Goal: Task Accomplishment & Management: Use online tool/utility

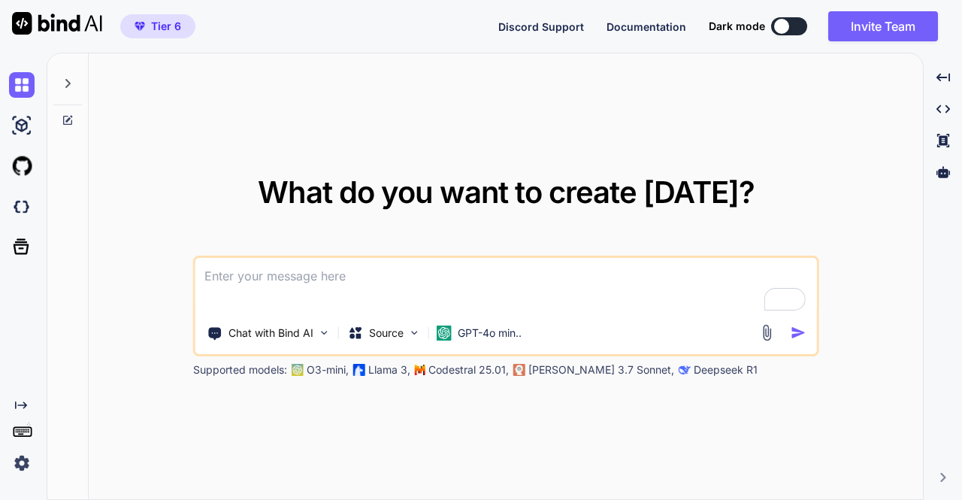
click at [23, 458] on img at bounding box center [22, 463] width 26 height 26
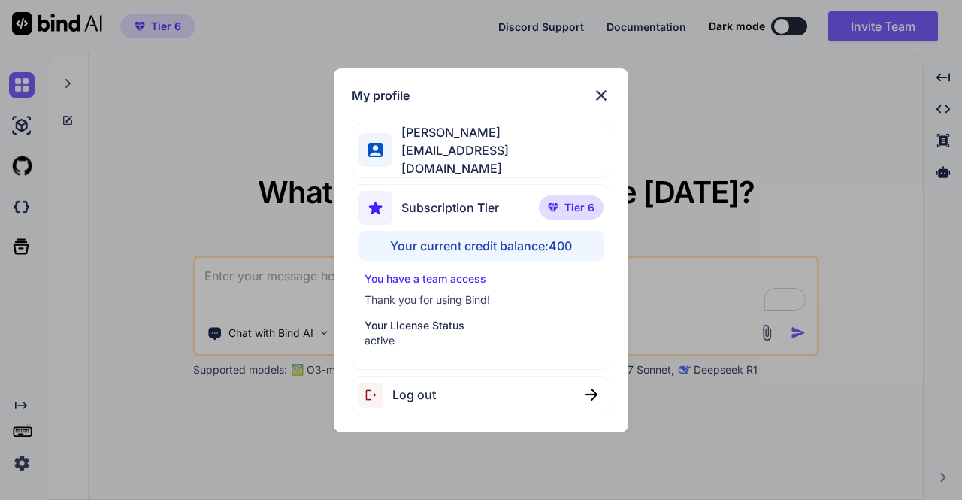
click at [443, 385] on div "Log out" at bounding box center [481, 395] width 258 height 38
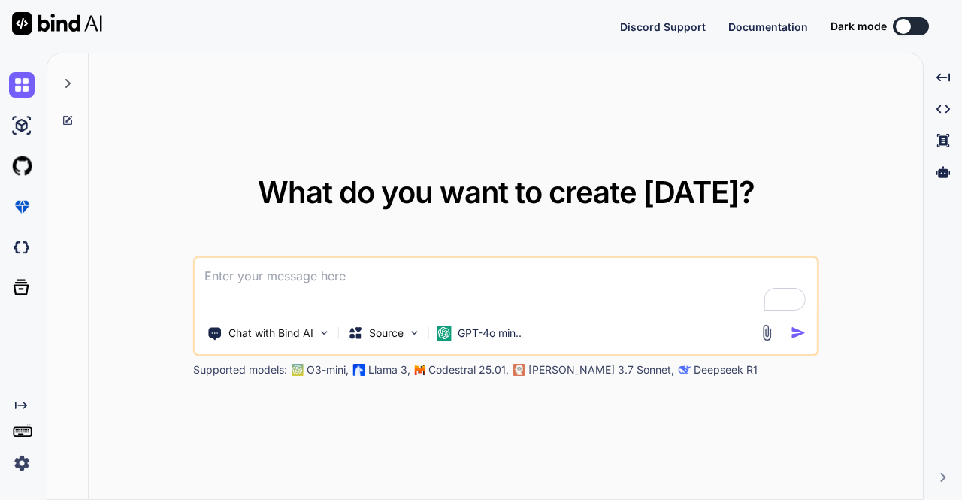
type textarea "x"
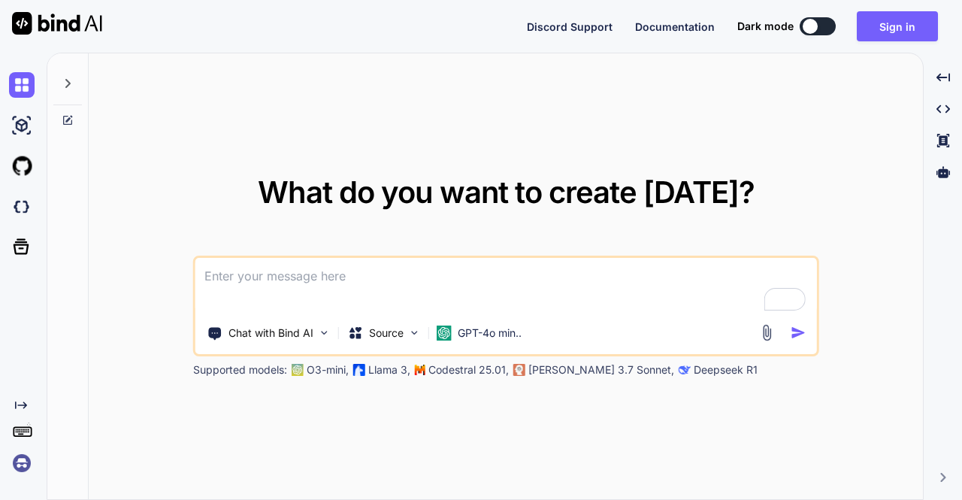
click at [23, 464] on img at bounding box center [22, 463] width 26 height 26
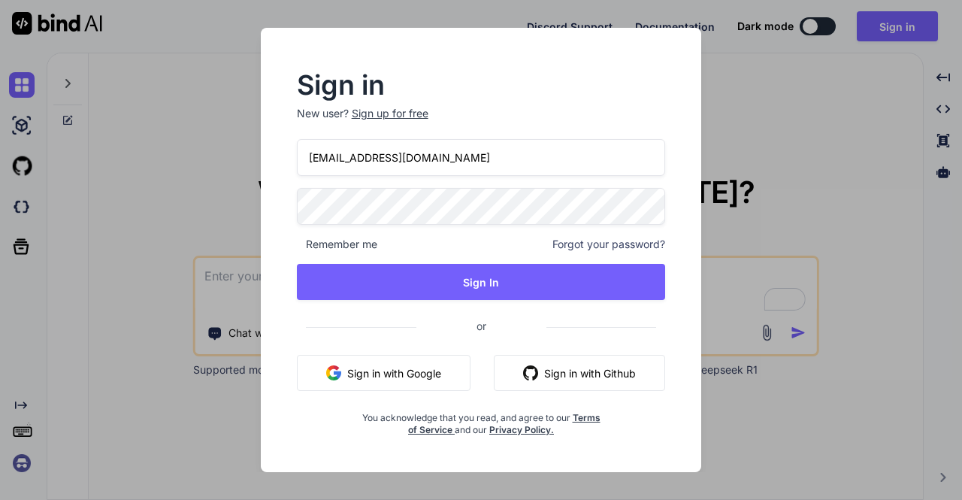
drag, startPoint x: 430, startPoint y: 157, endPoint x: 305, endPoint y: 162, distance: 124.8
click at [305, 162] on input "moewes@gmx.org" at bounding box center [481, 157] width 369 height 37
paste input "tim@thinkingkaplearning.com"
type input "tim@thinkingkaplearning.com"
click at [293, 216] on div "Sign in New user? Sign up for free tim@thinkingkaplearning.com Remember me Forg…" at bounding box center [481, 254] width 417 height 363
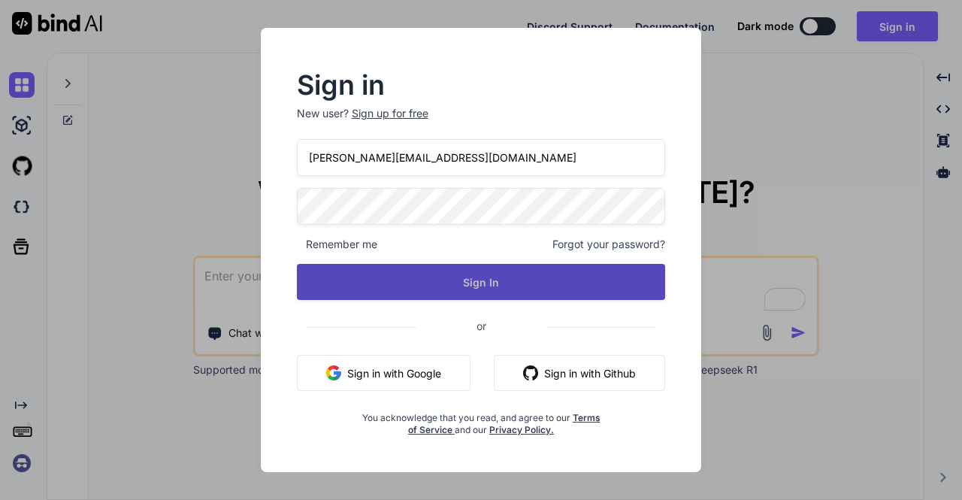
click at [391, 280] on button "Sign In" at bounding box center [481, 282] width 369 height 36
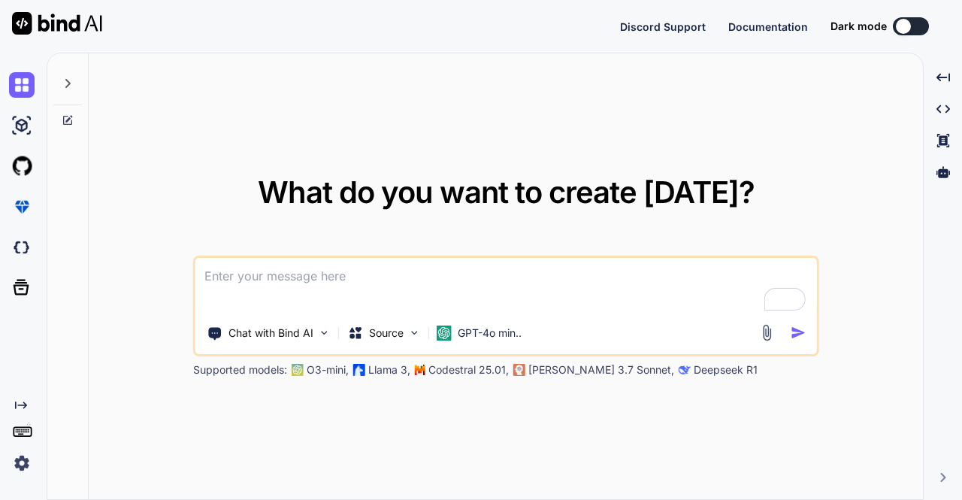
click at [159, 131] on div "What do you want to create today? Chat with Bind AI Source GPT-4o min.. Support…" at bounding box center [506, 276] width 834 height 447
click at [110, 306] on div "What do you want to create today? Chat with Bind AI Source GPT-4o min.. Support…" at bounding box center [506, 276] width 834 height 447
click at [23, 467] on img at bounding box center [22, 463] width 26 height 26
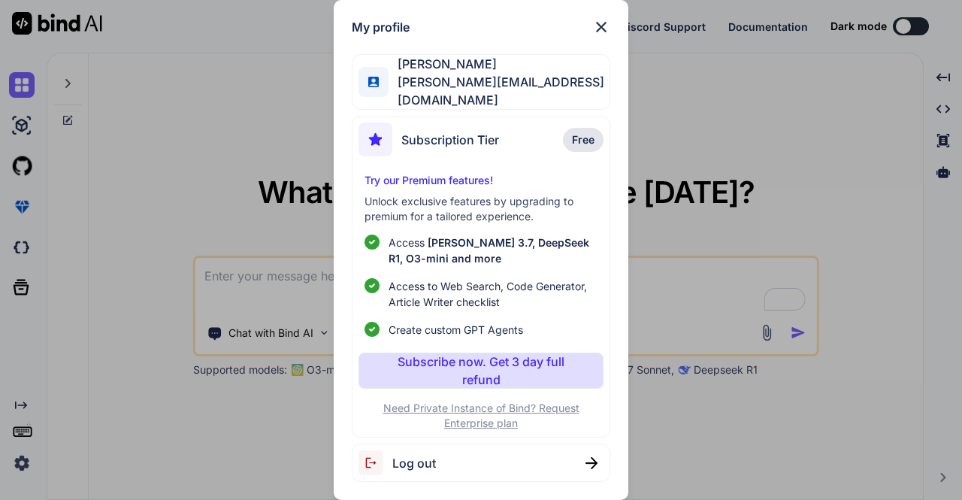
click at [111, 225] on div "My profile Tim Buteyn tim@thinkingkaplearning.com Subscription Tier Free Try ou…" at bounding box center [481, 250] width 962 height 500
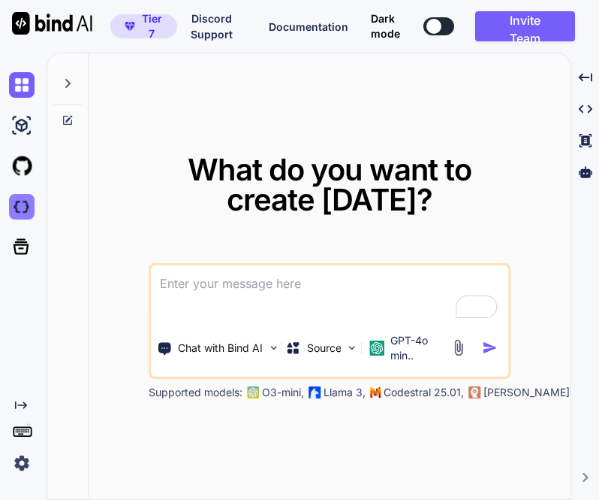
click at [26, 207] on img at bounding box center [22, 207] width 26 height 26
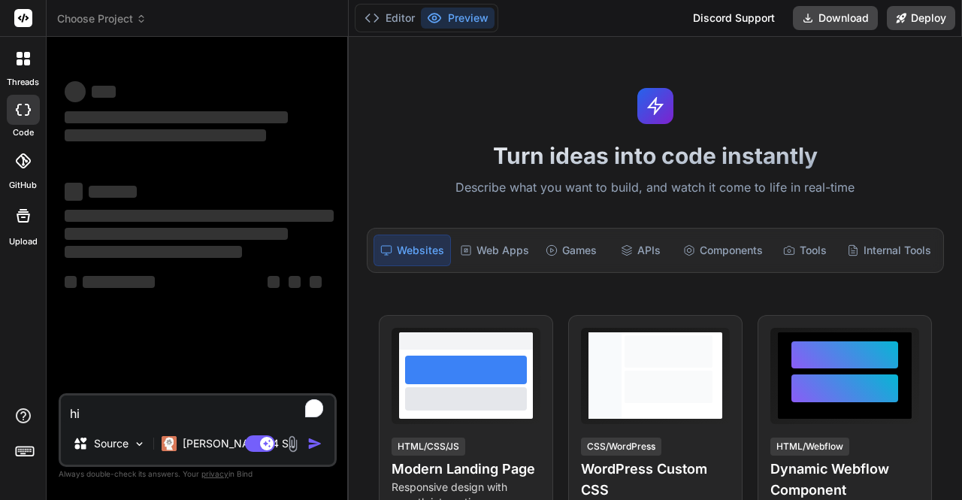
click at [99, 10] on header "Choose Project Created with Pixso." at bounding box center [198, 18] width 302 height 37
click at [105, 13] on span "Choose Project" at bounding box center [101, 18] width 89 height 15
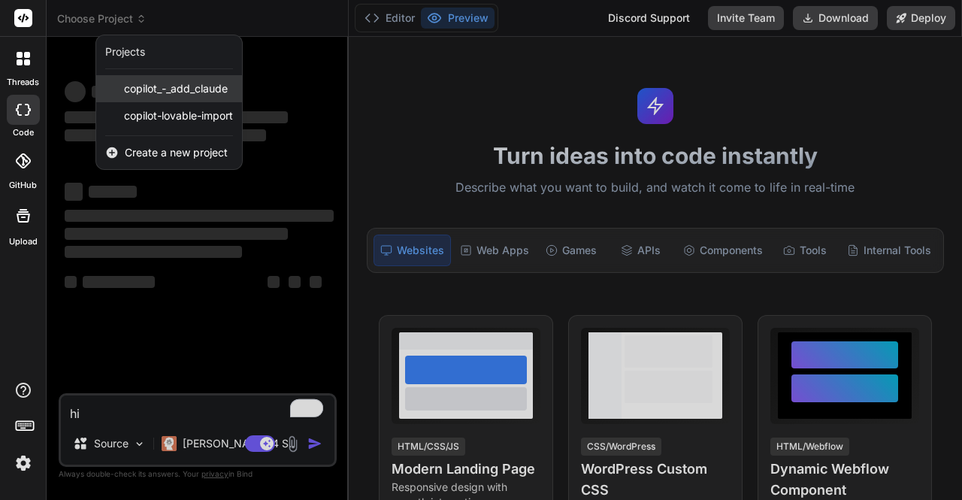
click at [161, 91] on span "copilot_-_add_claude" at bounding box center [176, 88] width 104 height 15
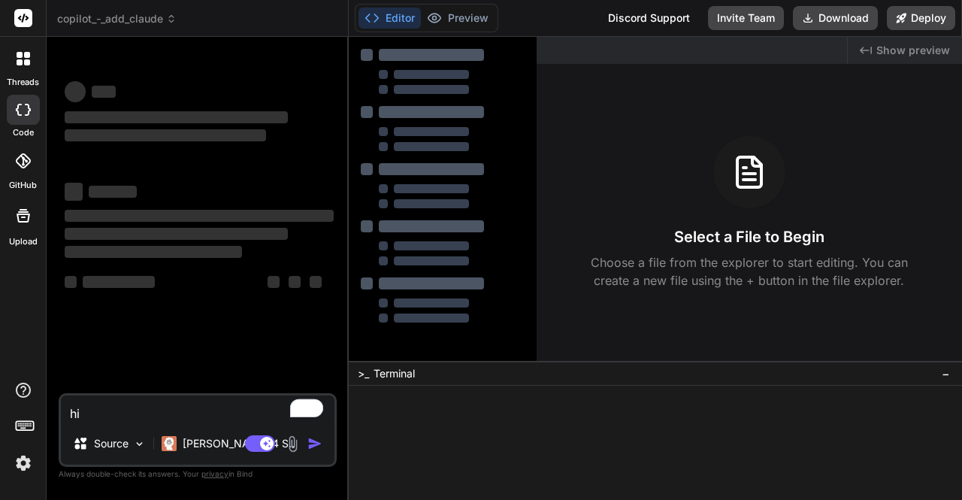
scroll to position [14, 0]
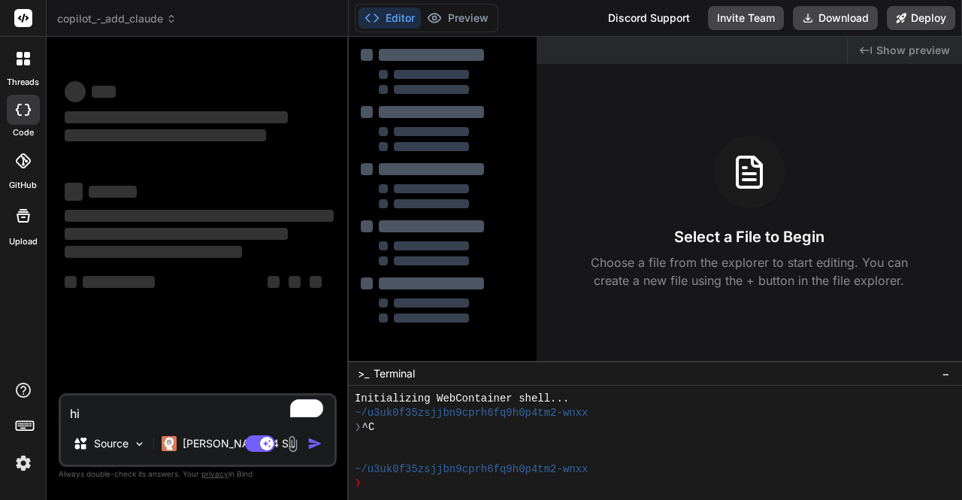
click at [137, 17] on span "copilot_-_add_claude" at bounding box center [116, 18] width 119 height 15
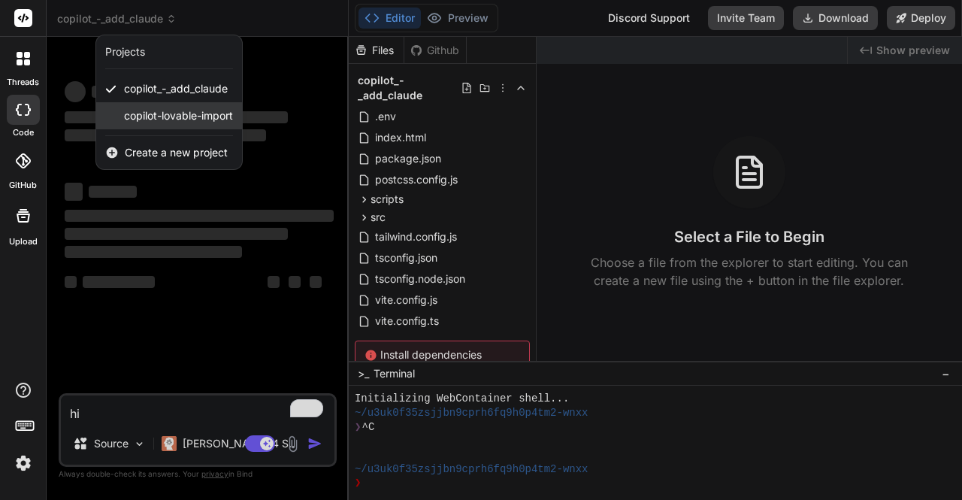
click at [153, 110] on span "copilot-lovable-import" at bounding box center [178, 115] width 109 height 15
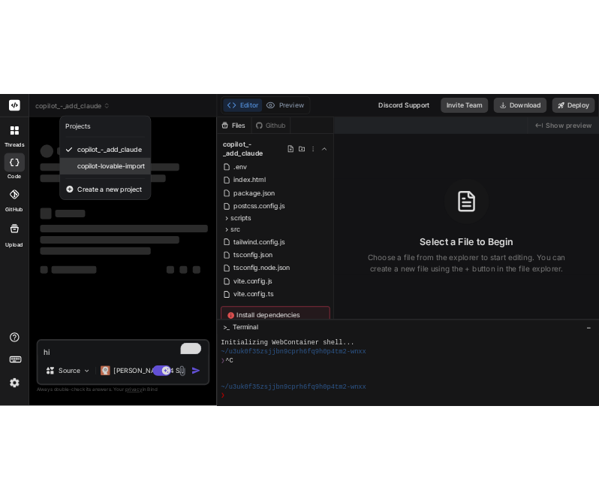
scroll to position [70, 0]
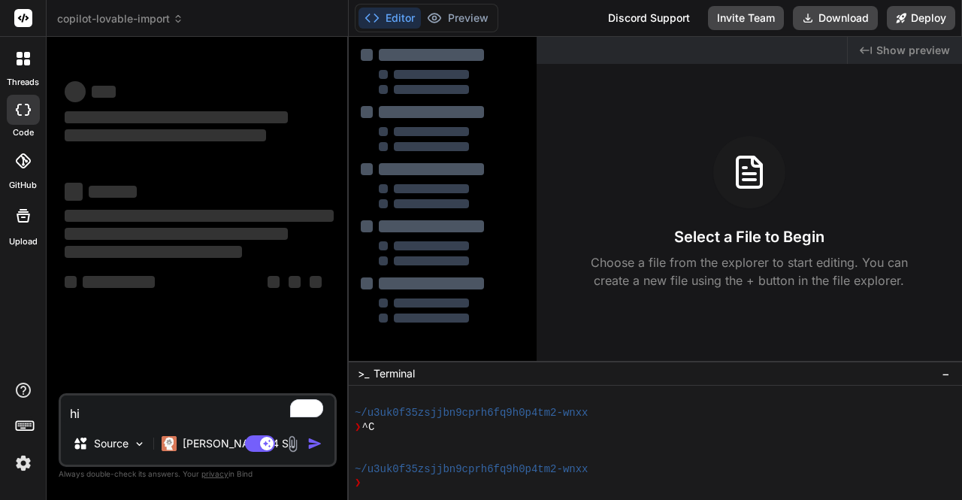
type textarea "x"
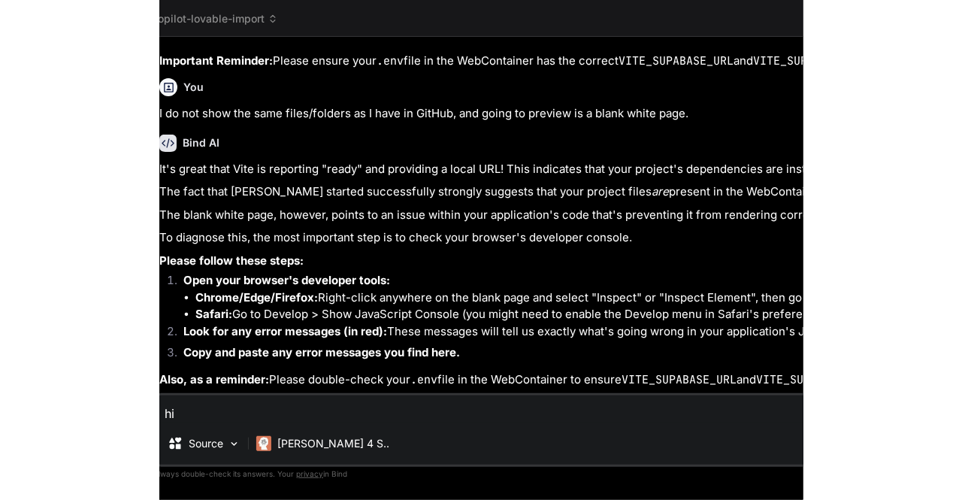
scroll to position [280, 0]
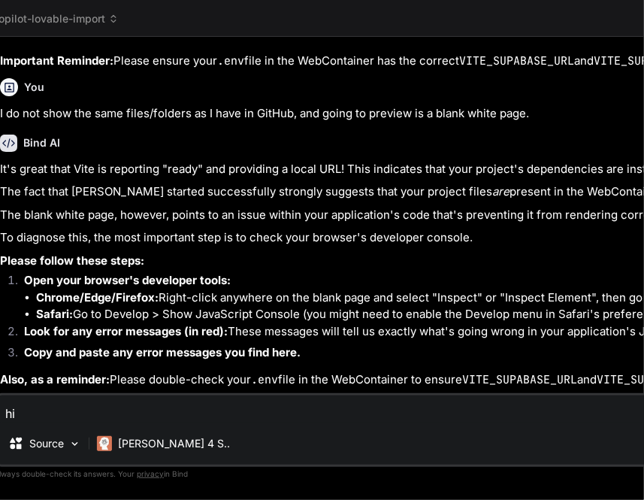
type textarea "x"
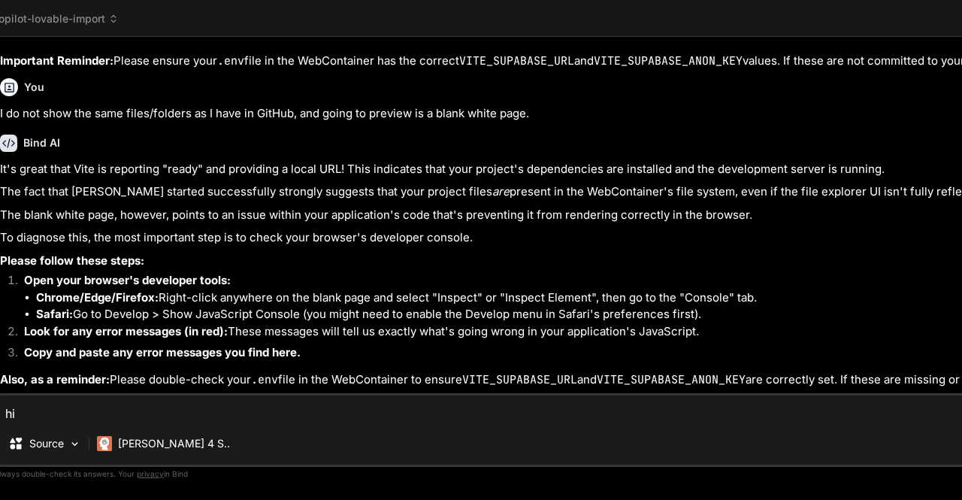
scroll to position [364, 0]
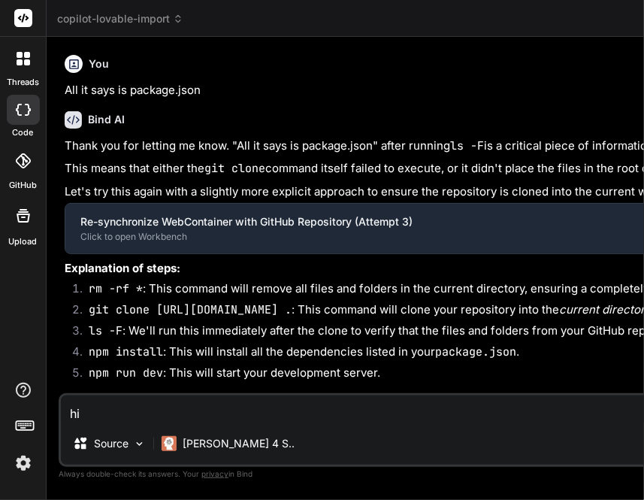
type textarea "x"
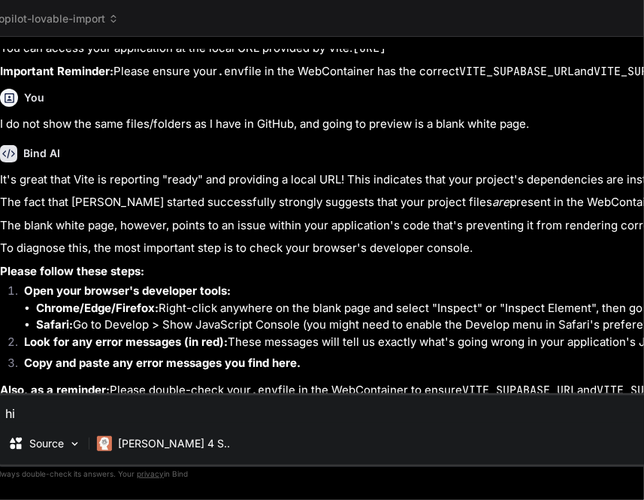
scroll to position [1555, 0]
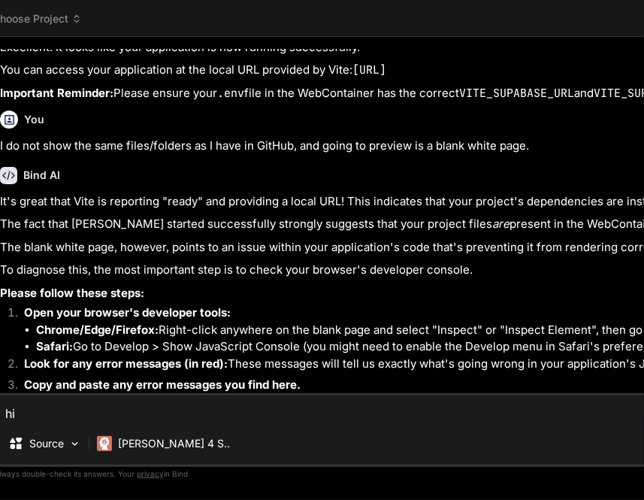
scroll to position [1555, 0]
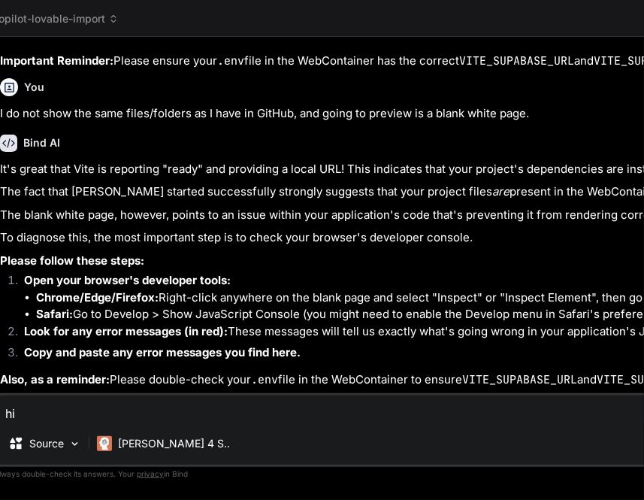
type textarea "x"
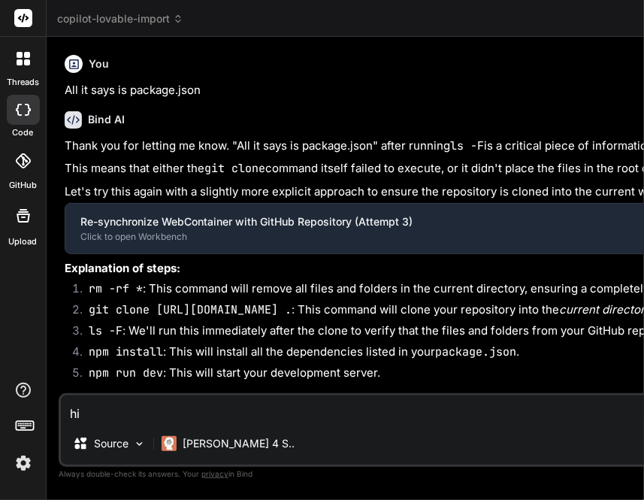
type textarea "x"
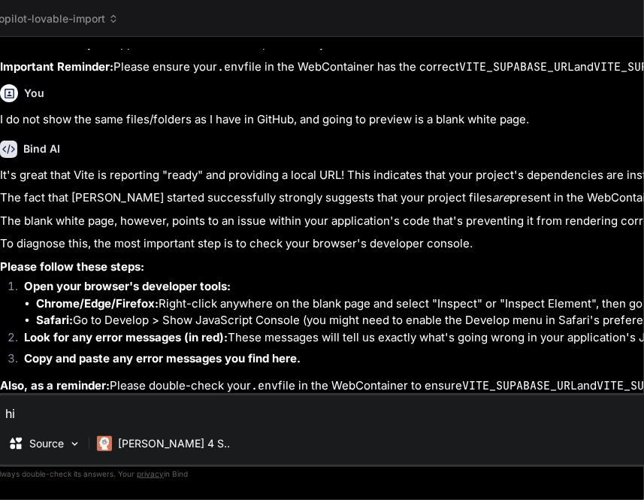
scroll to position [1555, 0]
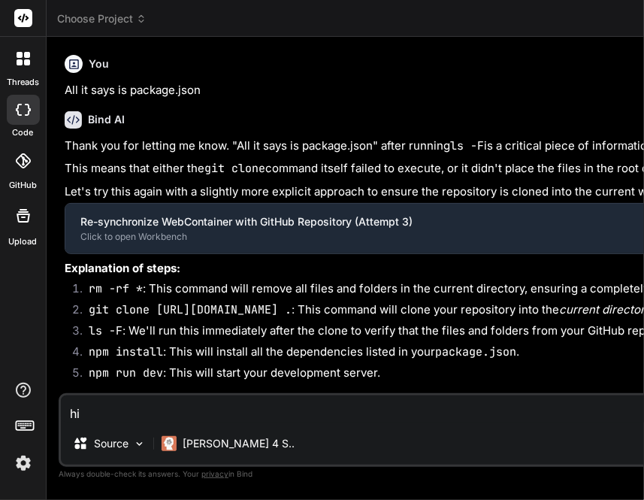
scroll to position [0, 65]
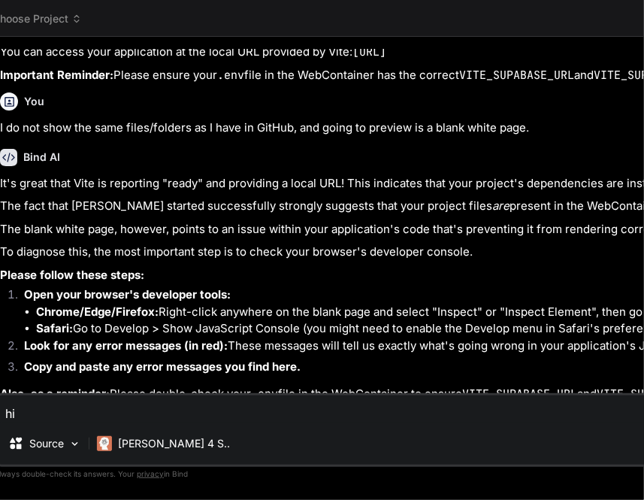
type textarea "x"
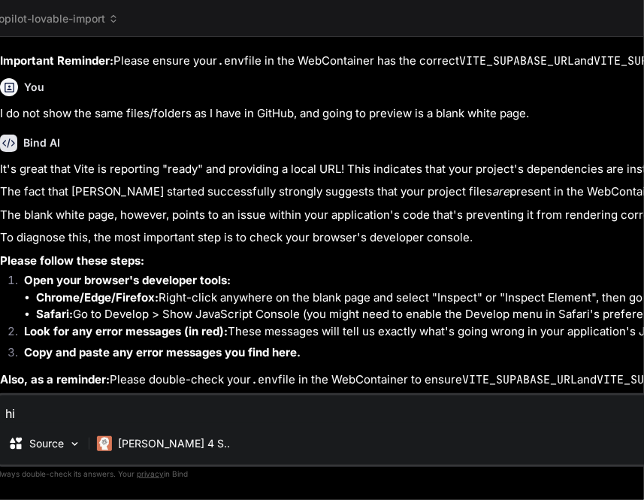
scroll to position [1555, 0]
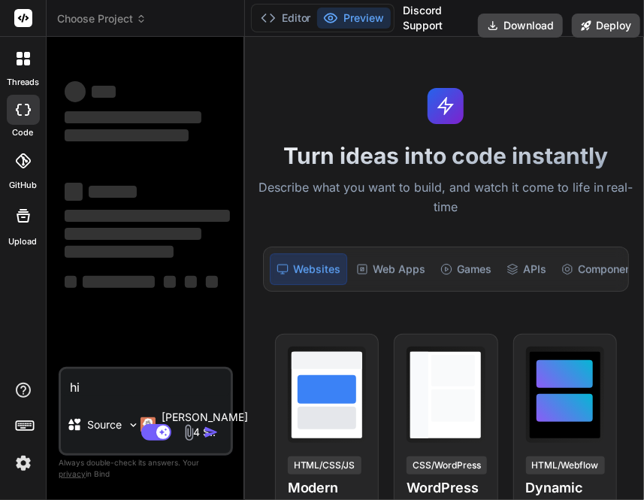
click at [87, 19] on span "Choose Project" at bounding box center [101, 18] width 89 height 15
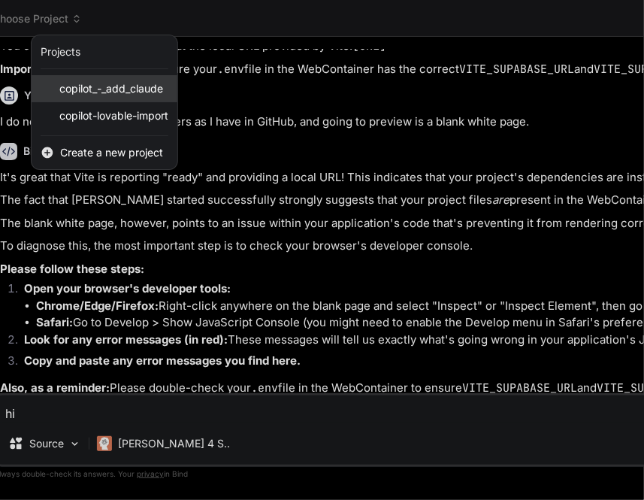
scroll to position [1555, 0]
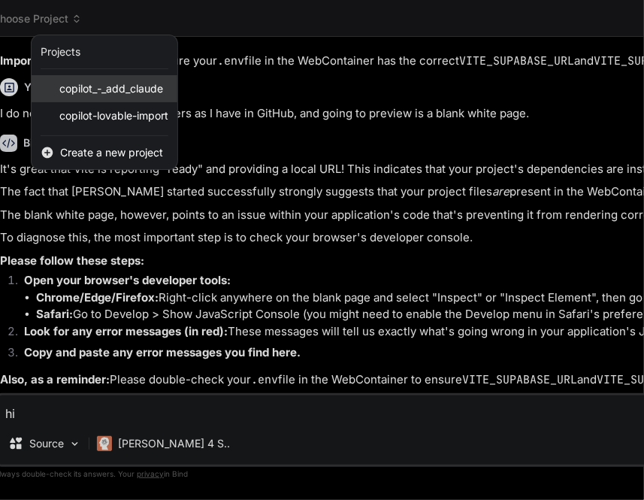
click at [124, 95] on div "copilot_-_add_claude" at bounding box center [105, 88] width 146 height 27
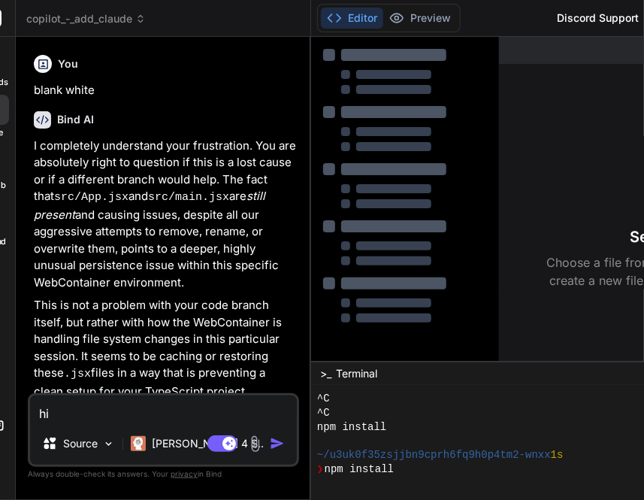
scroll to position [168, 0]
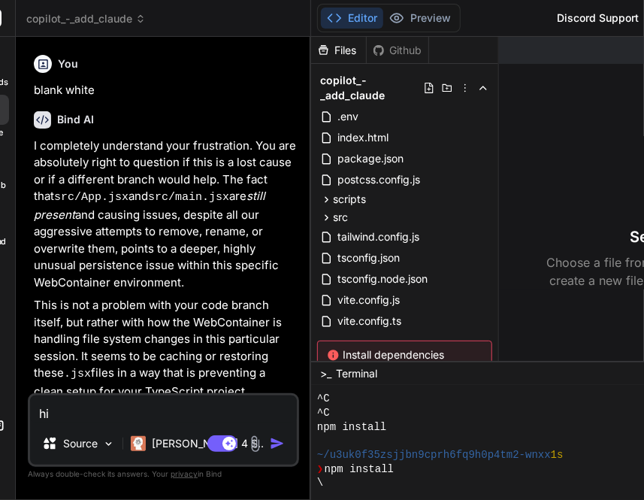
click at [98, 26] on span "copilot_-_add_claude" at bounding box center [85, 18] width 119 height 15
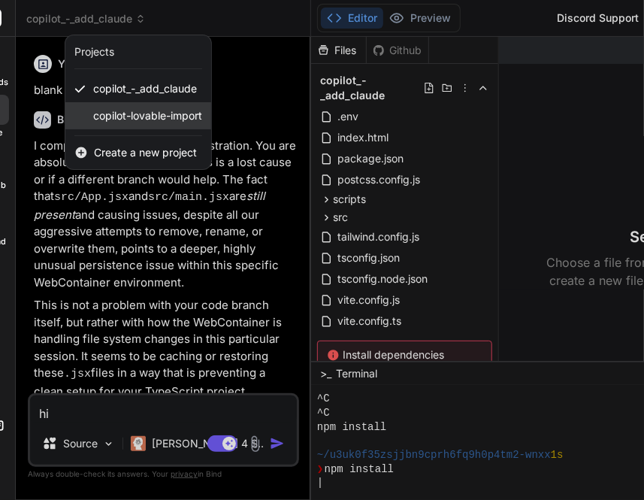
click at [140, 113] on span "copilot-lovable-import" at bounding box center [147, 115] width 109 height 15
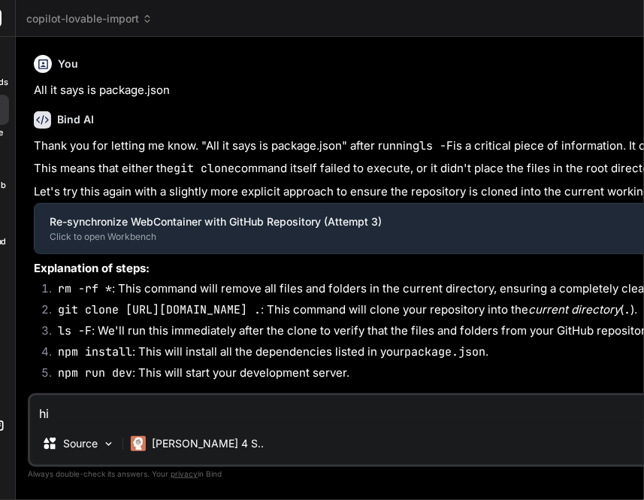
scroll to position [294, 0]
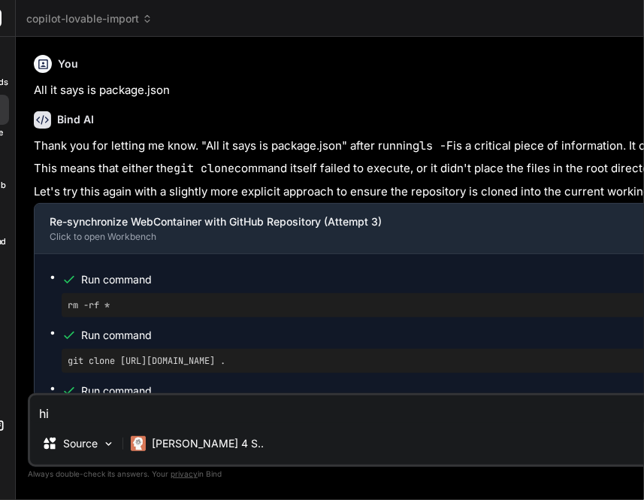
click at [89, 14] on span "copilot-lovable-import" at bounding box center [89, 18] width 126 height 15
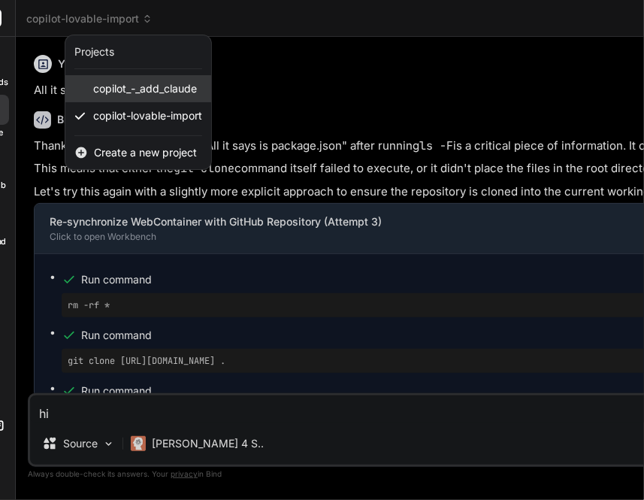
click at [114, 91] on span "copilot_-_add_claude" at bounding box center [145, 88] width 104 height 15
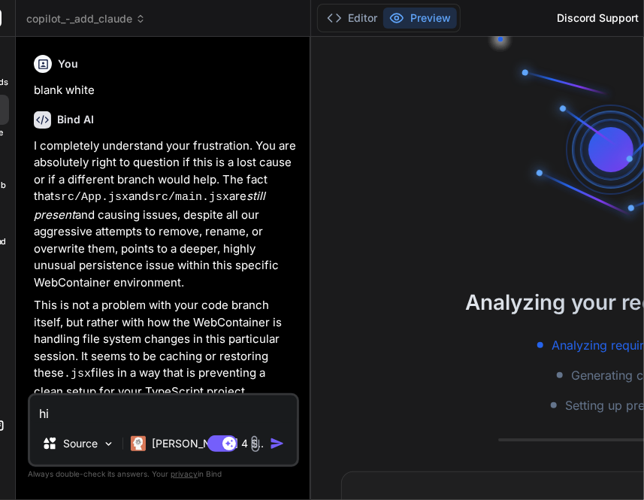
scroll to position [476, 0]
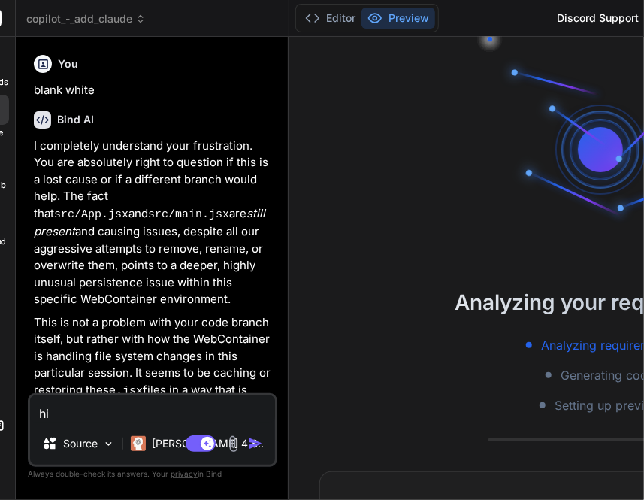
drag, startPoint x: 263, startPoint y: 144, endPoint x: 196, endPoint y: 171, distance: 71.8
click at [196, 171] on div "Bind AI Web Search Created with Pixso. Code Generator You blank white Bind AI I…" at bounding box center [152, 268] width 273 height 463
click at [95, 14] on span "copilot_-_add_claude" at bounding box center [85, 18] width 119 height 15
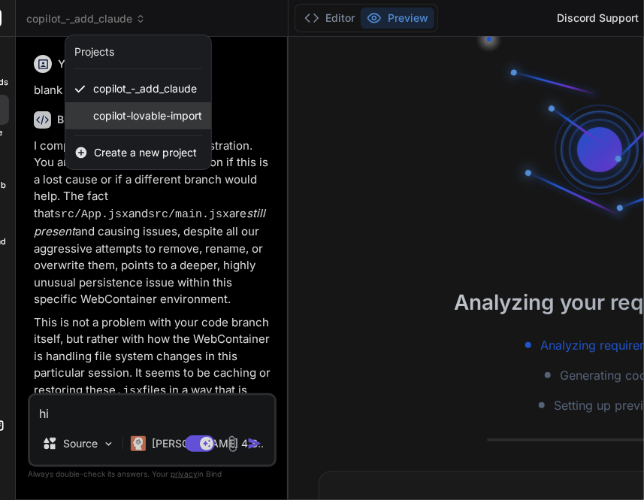
click at [136, 120] on span "copilot-lovable-import" at bounding box center [147, 115] width 109 height 15
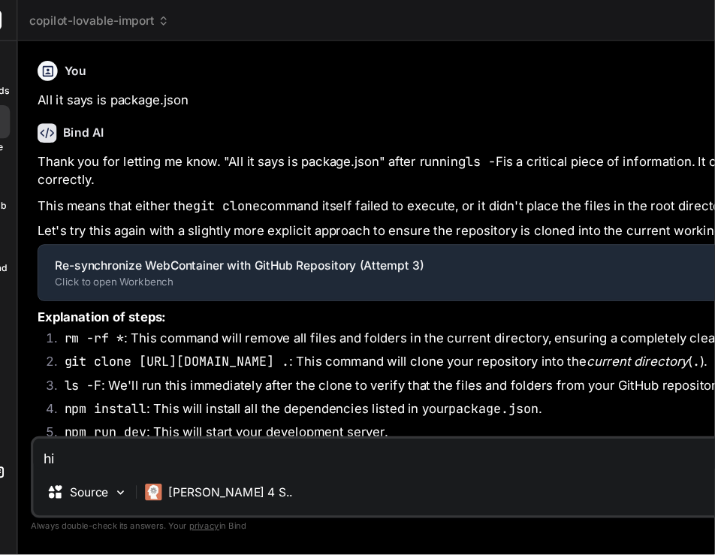
scroll to position [659, 0]
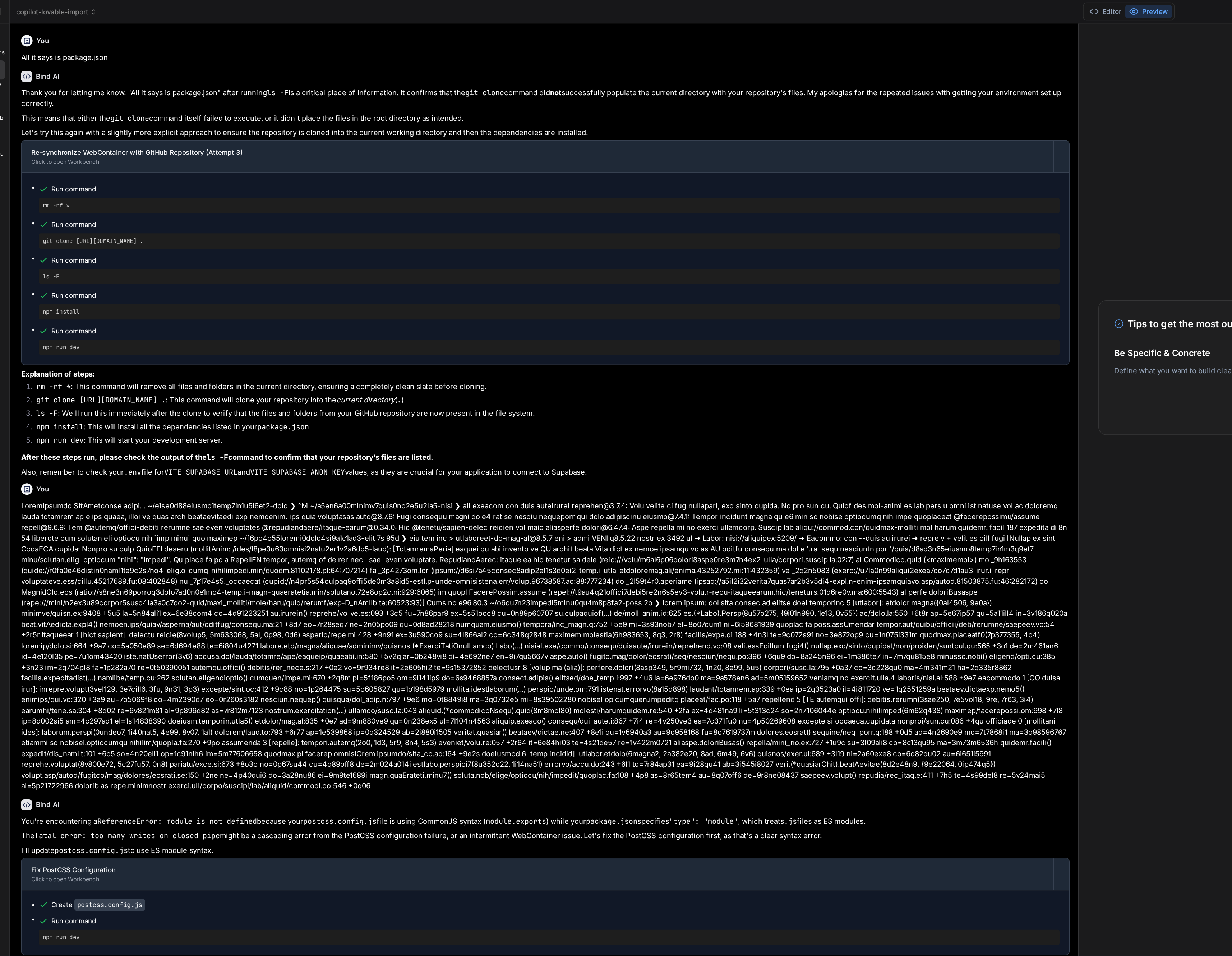
scroll to position [100, 0]
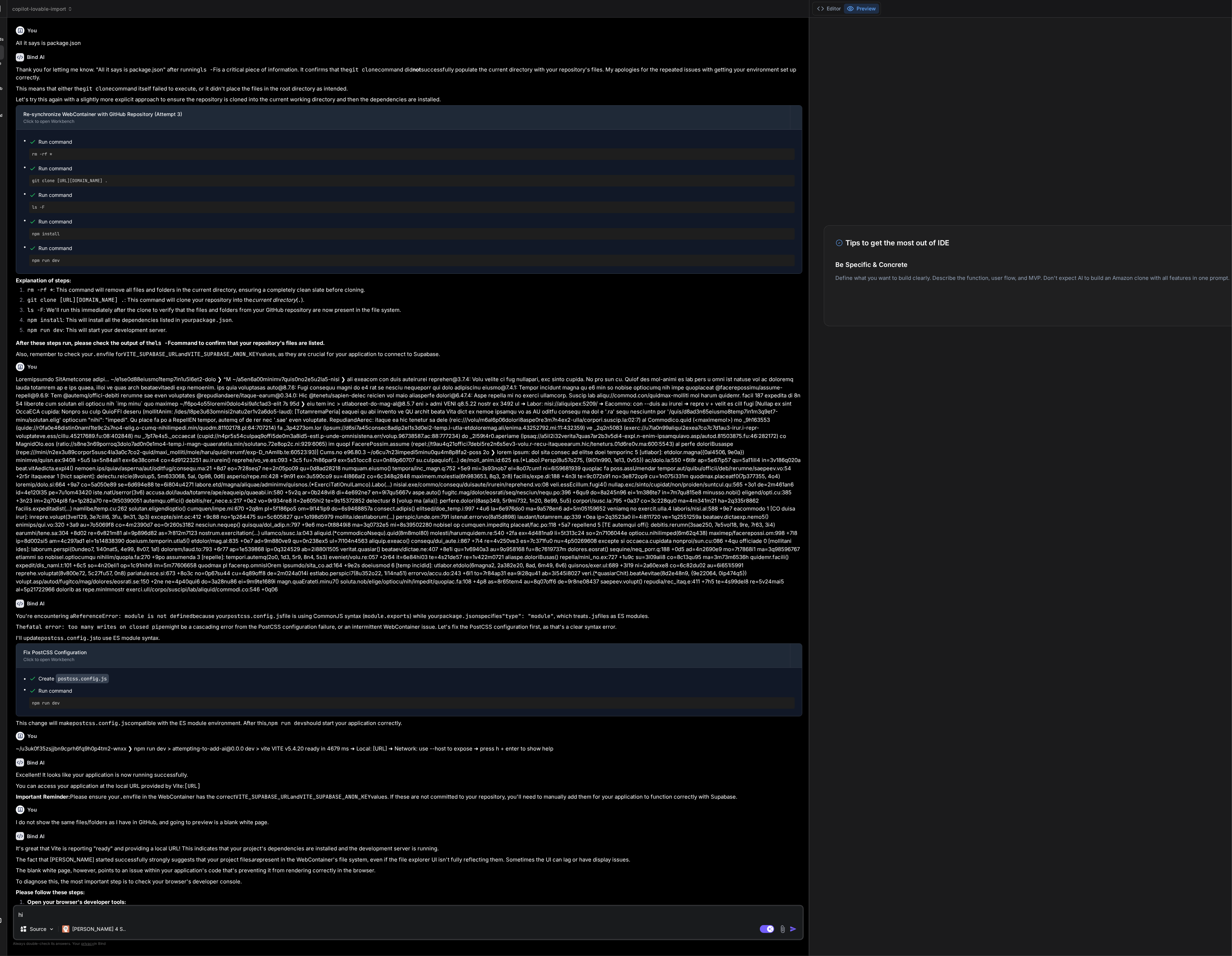
click at [37, 10] on span "copilot-lovable-import" at bounding box center [43, 9] width 60 height 7
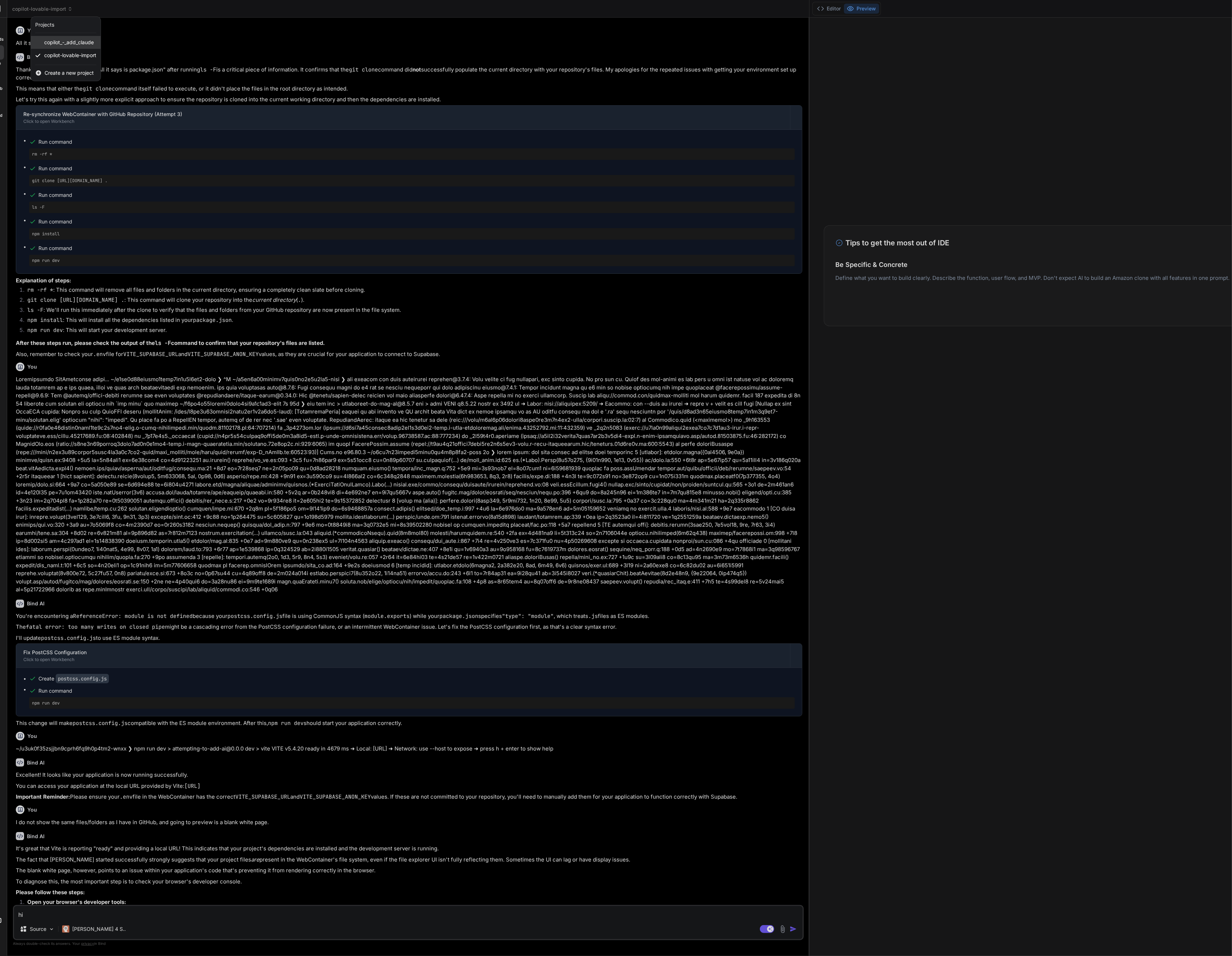
click at [52, 40] on span "copilot_-_add_claude" at bounding box center [69, 42] width 50 height 7
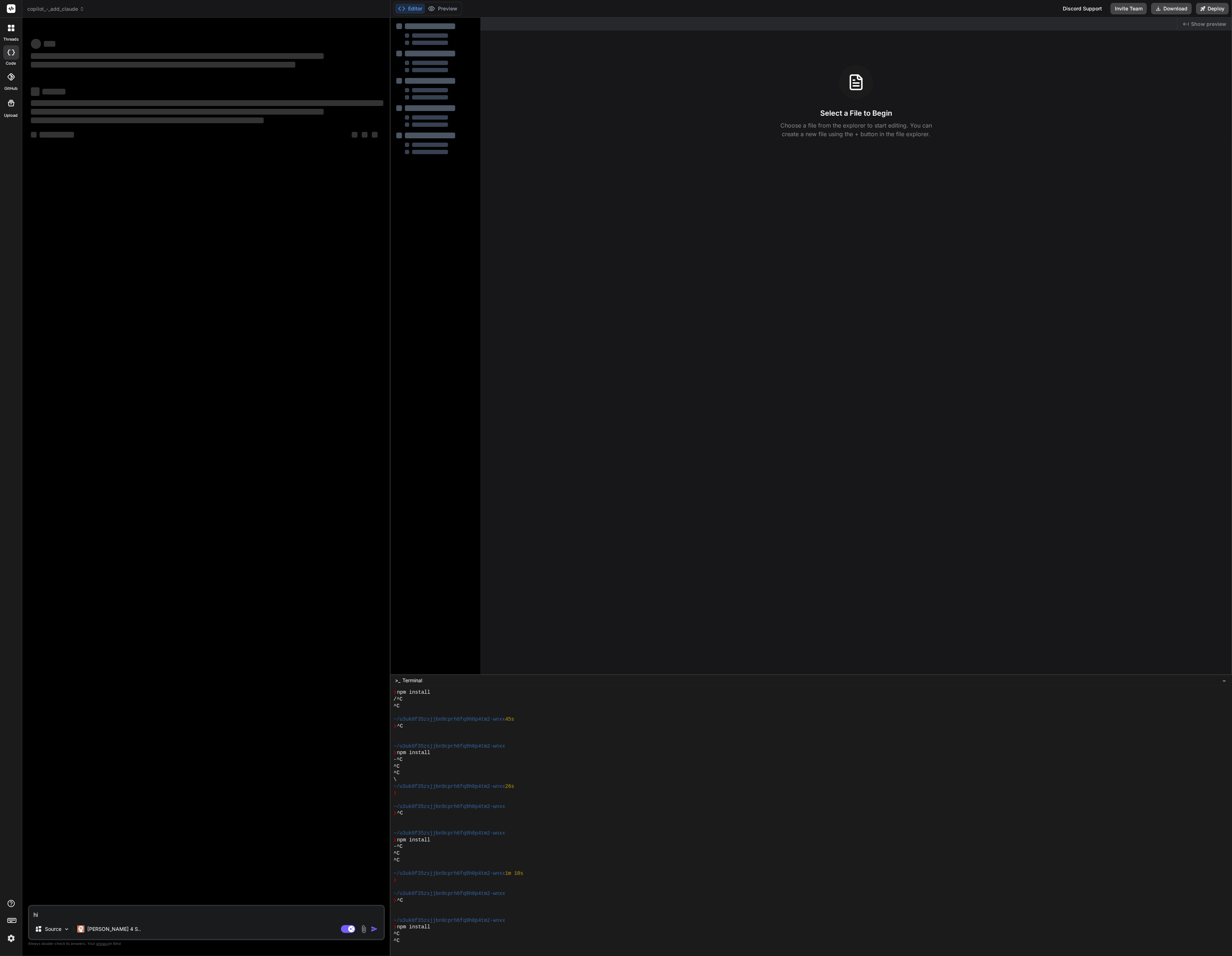
scroll to position [114, 0]
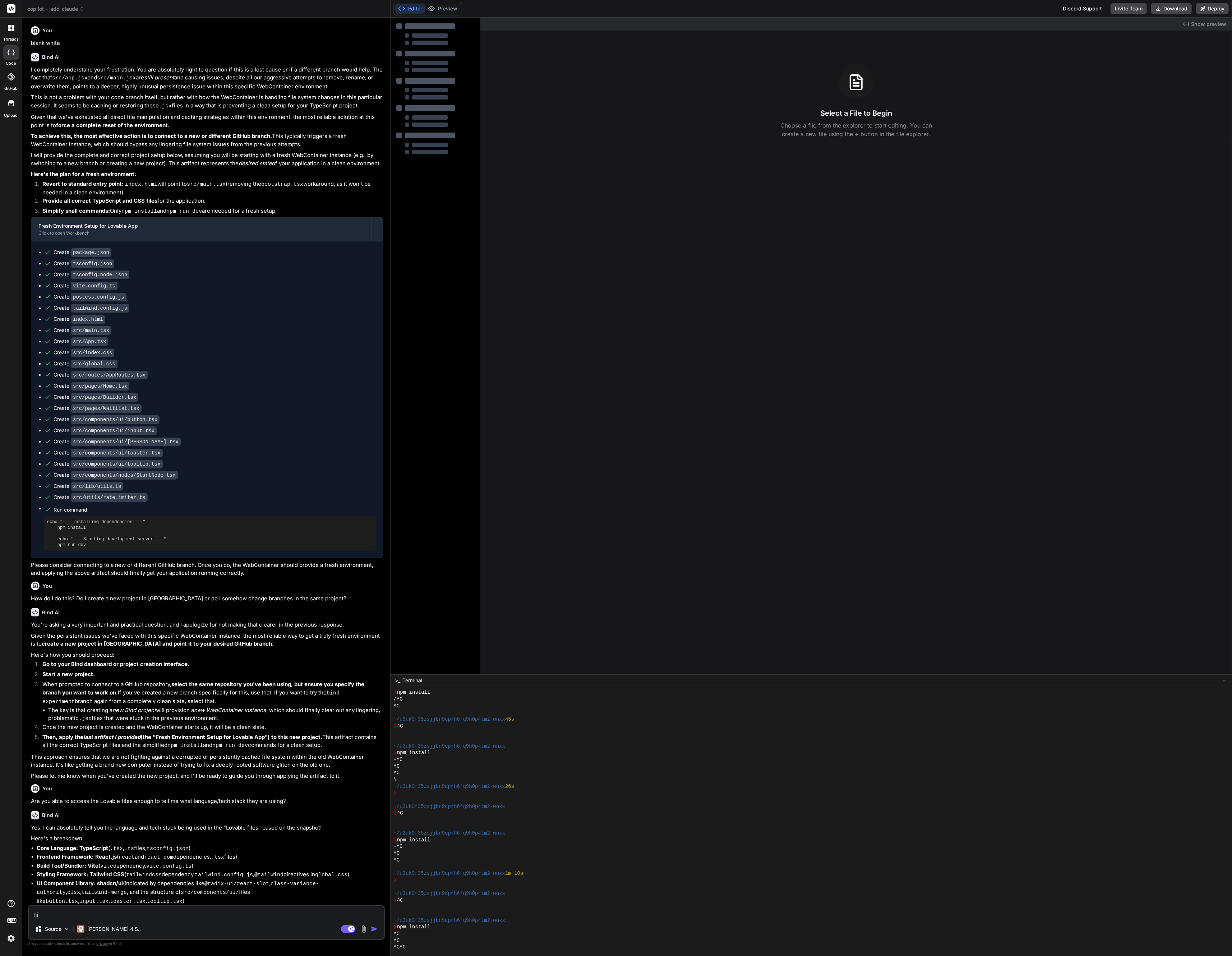
click at [58, 13] on header "copilot_-_add_claude Created with [PERSON_NAME]." at bounding box center [207, 9] width 368 height 18
click at [58, 9] on span "copilot_-_add_claude" at bounding box center [55, 9] width 57 height 7
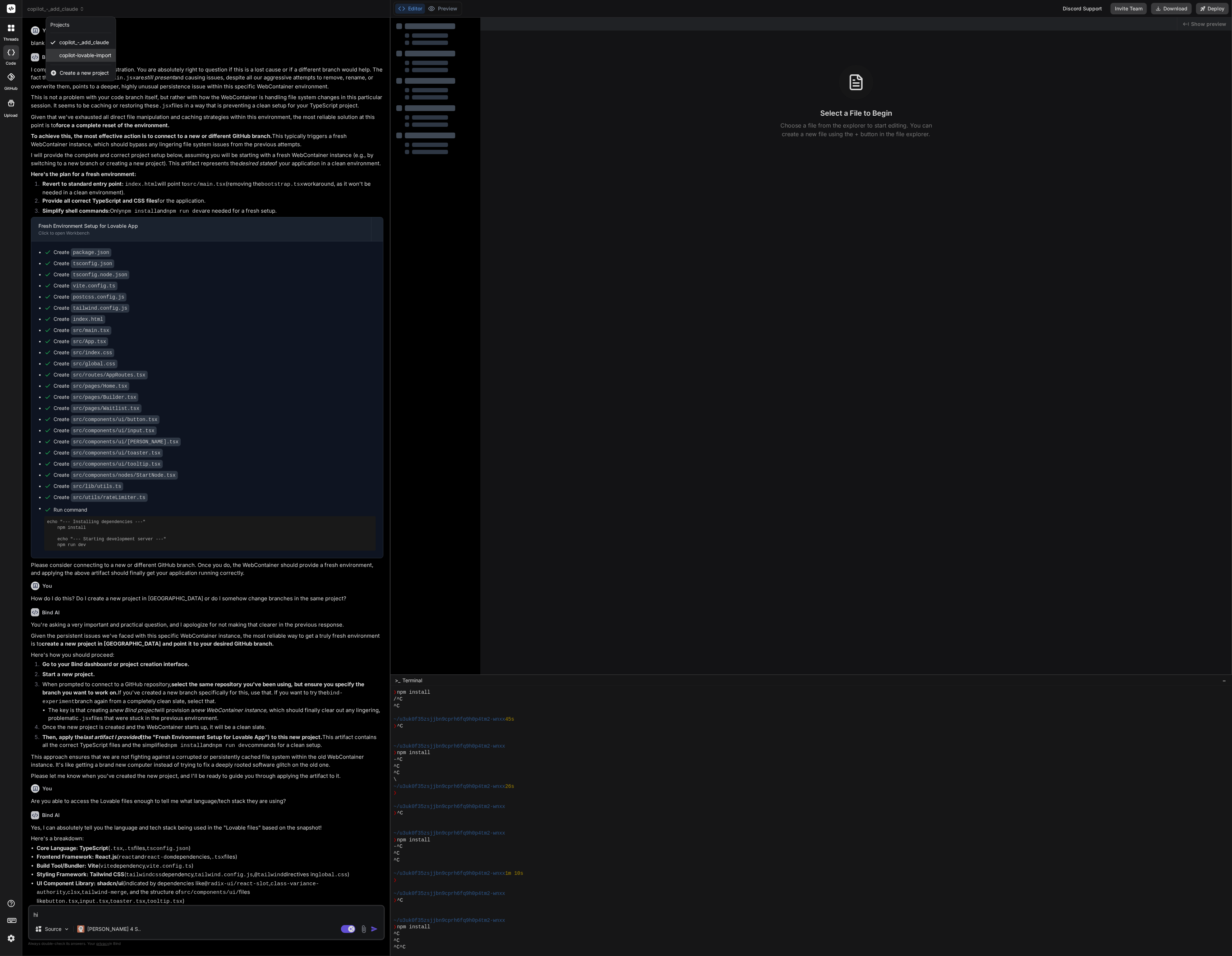
click at [69, 60] on div "copilot-lovable-import" at bounding box center [81, 55] width 70 height 13
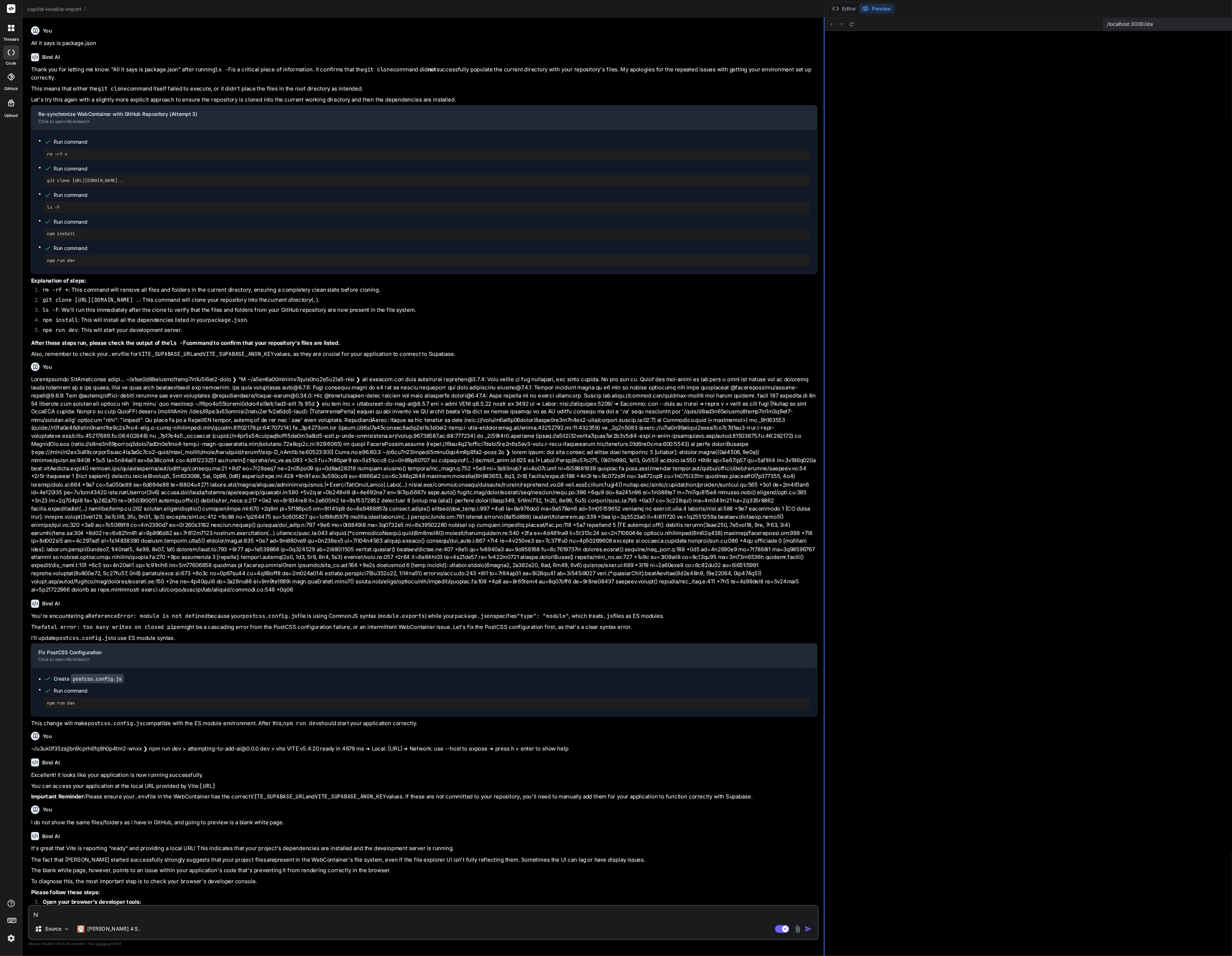
scroll to position [268, 0]
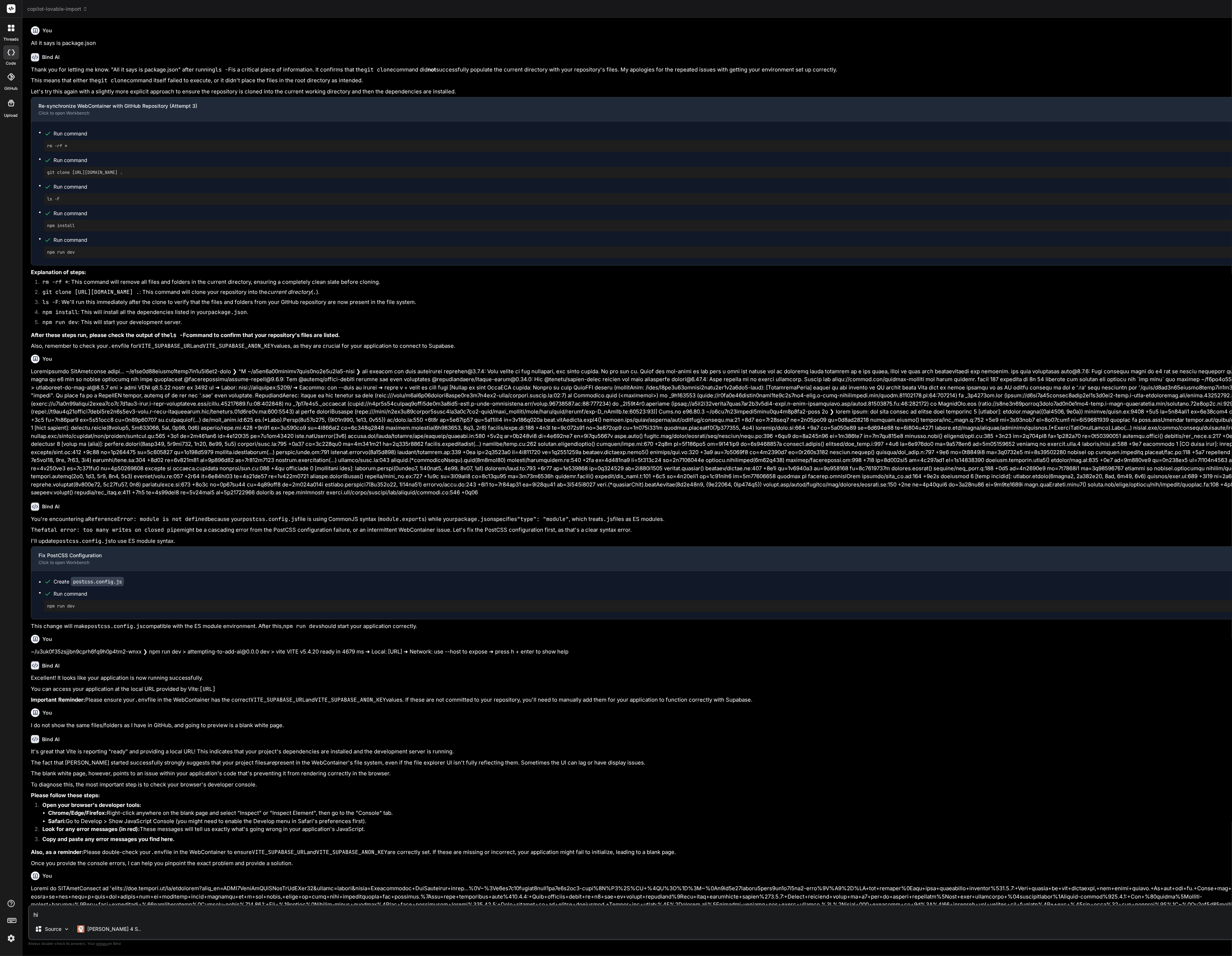
drag, startPoint x: 831, startPoint y: 193, endPoint x: 625, endPoint y: 225, distance: 208.5
click at [308, 225] on div "Bind AI Web Search Created with Pixso. Code Generator You All it says is packag…" at bounding box center [695, 487] width 1346 height 938
click at [308, 61] on div "Bind AI" at bounding box center [691, 57] width 1320 height 8
click at [53, 4] on header "copilot-lovable-import Created with Pixso." at bounding box center [690, 9] width 1335 height 18
click at [57, 8] on span "copilot-lovable-import" at bounding box center [57, 9] width 60 height 7
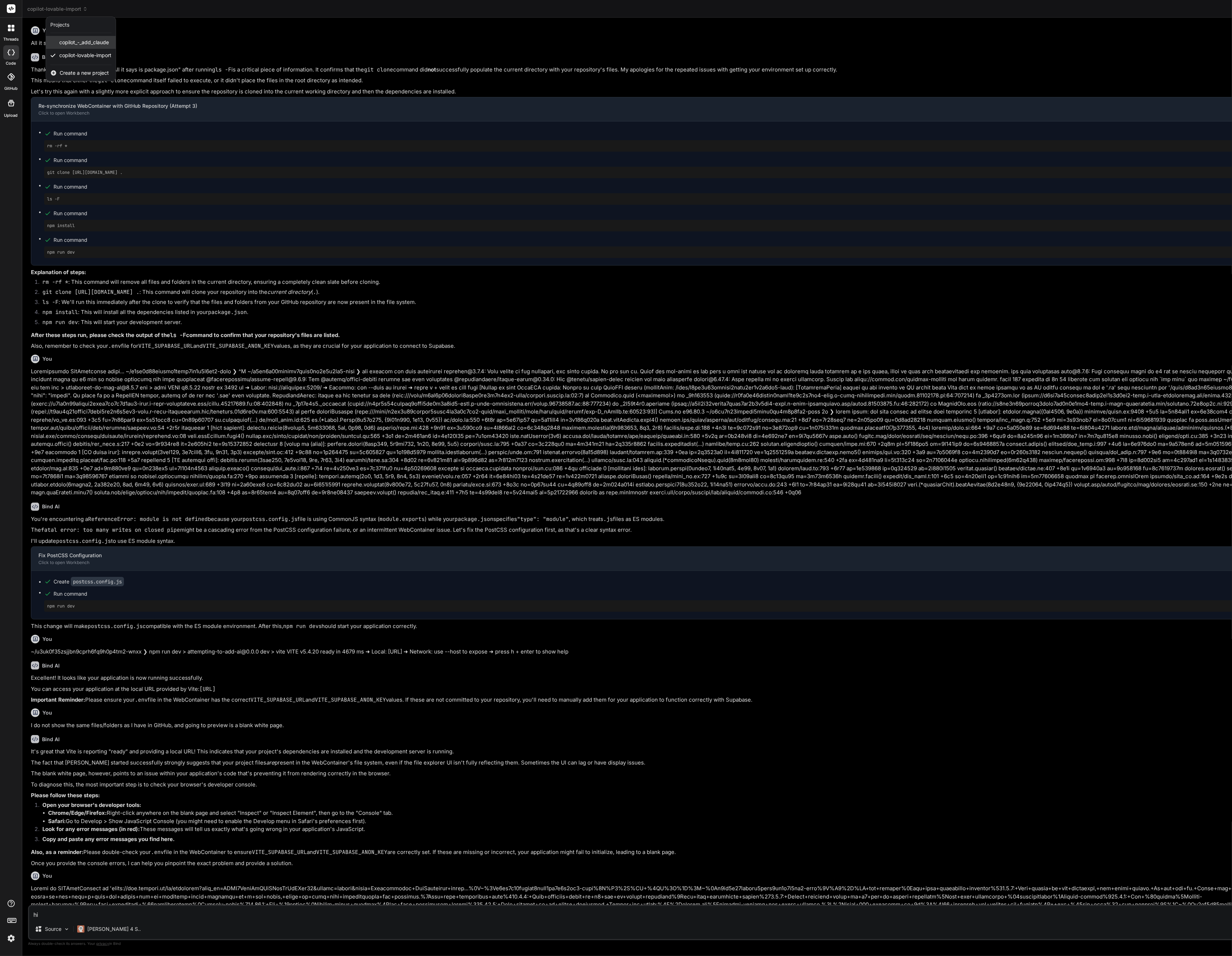
click at [75, 45] on span "copilot_-_add_claude" at bounding box center [84, 42] width 50 height 7
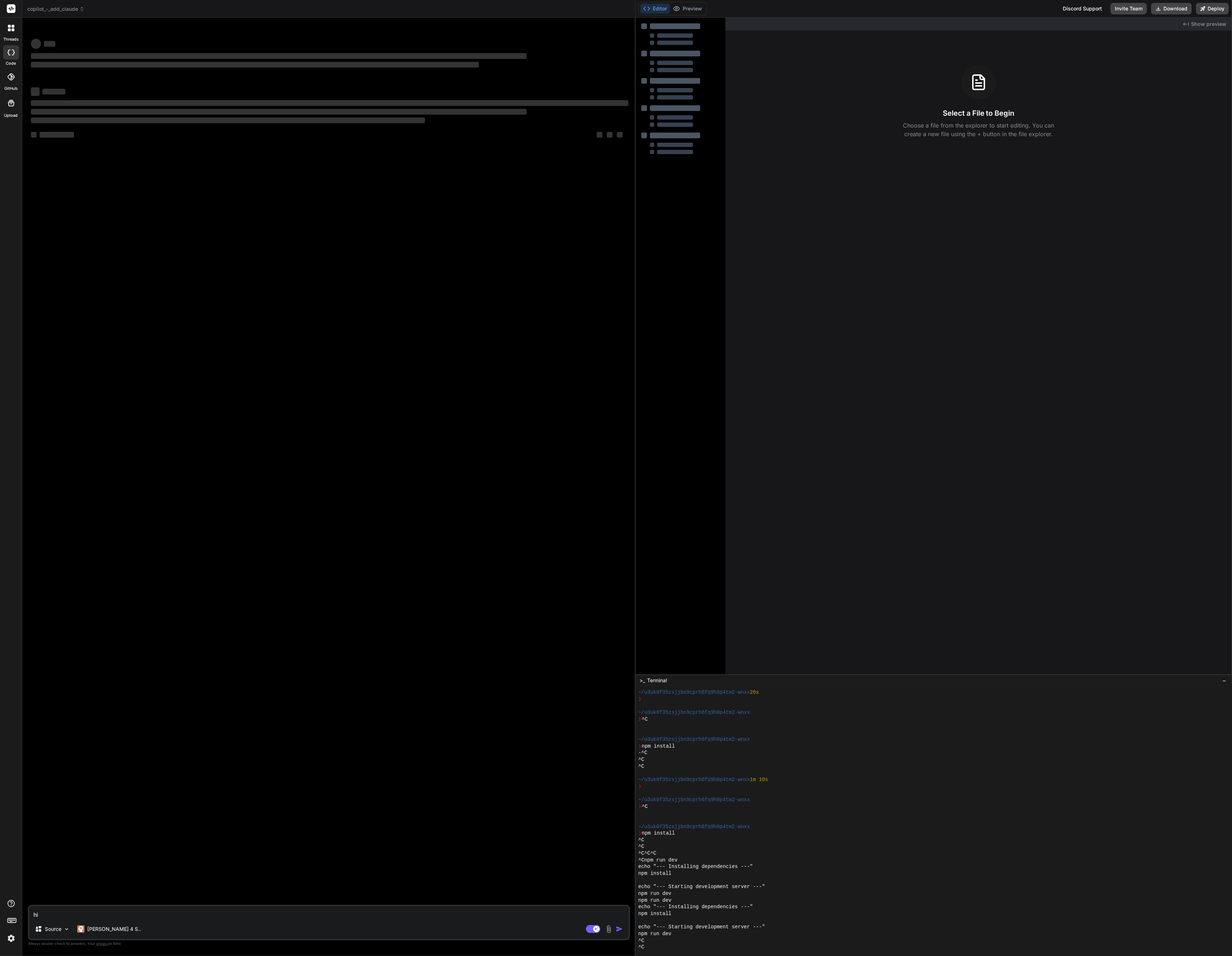
scroll to position [208, 0]
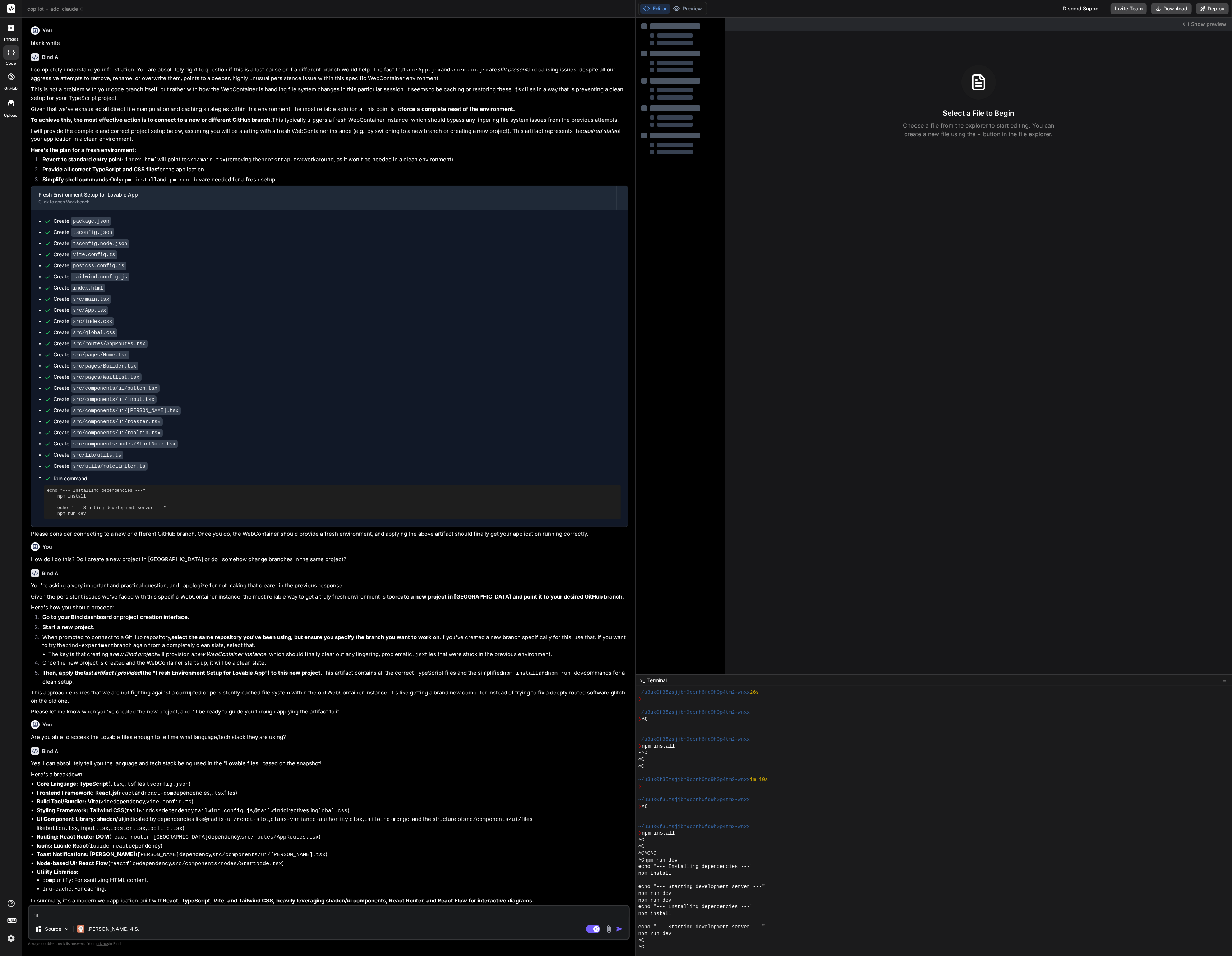
type textarea "x"
